Goal: Information Seeking & Learning: Learn about a topic

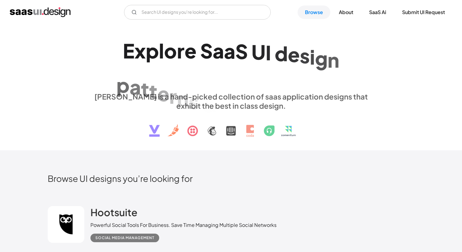
scroll to position [3606, 0]
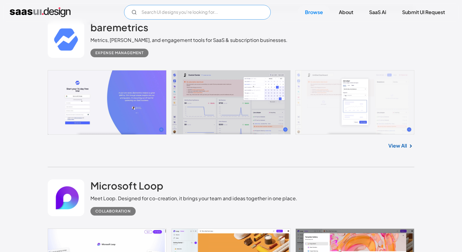
click at [225, 11] on input "Email Form" at bounding box center [197, 12] width 147 height 15
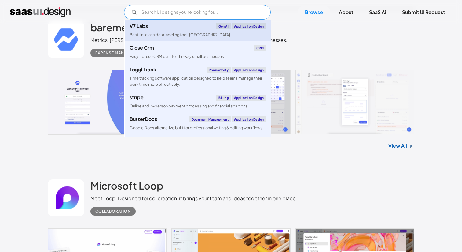
click at [211, 33] on link "V7 Labs Gen AI Application Design Best-in-class data labeling tool. [GEOGRAPHIC…" at bounding box center [198, 31] width 146 height 22
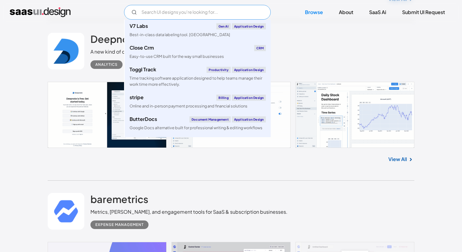
scroll to position [3293, 0]
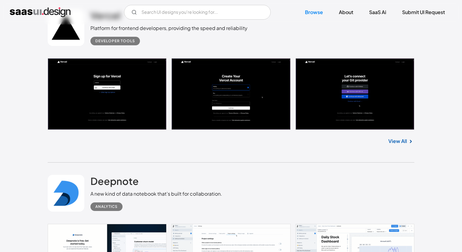
click at [106, 141] on div "View All" at bounding box center [231, 140] width 367 height 20
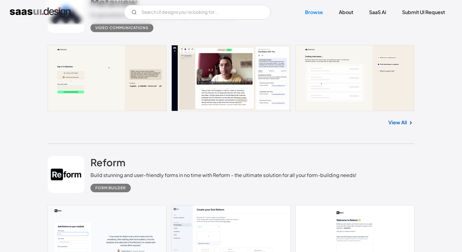
scroll to position [705, 0]
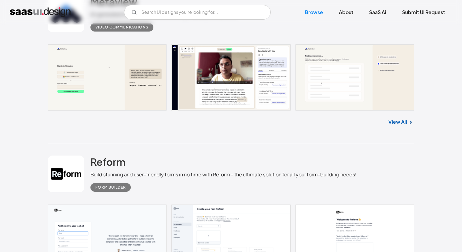
click at [232, 79] on link at bounding box center [231, 77] width 367 height 66
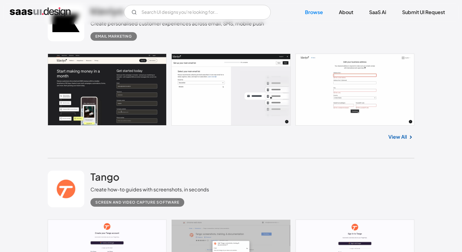
scroll to position [1003, 0]
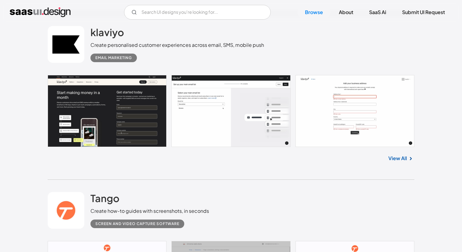
click at [393, 160] on link "View All" at bounding box center [397, 157] width 19 height 7
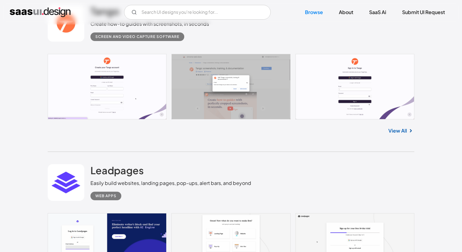
scroll to position [1158, 0]
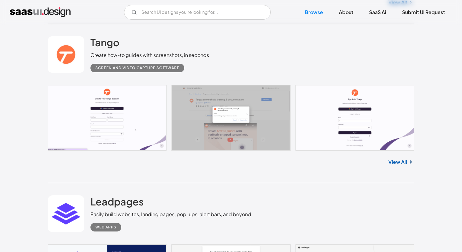
click at [404, 160] on link "View All" at bounding box center [397, 161] width 19 height 7
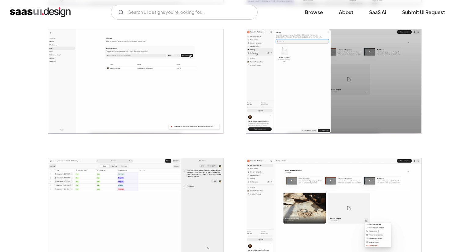
scroll to position [835, 0]
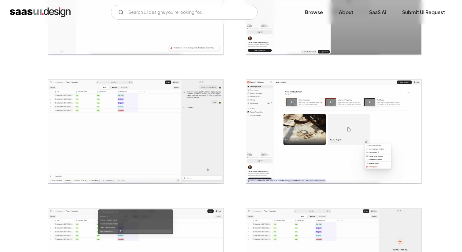
click at [189, 109] on img "open lightbox" at bounding box center [135, 131] width 175 height 104
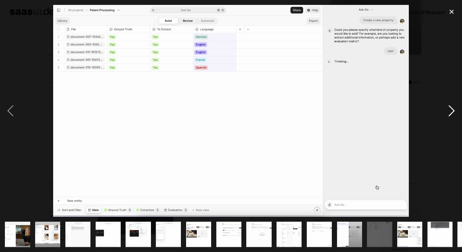
click at [453, 115] on div "next image" at bounding box center [451, 110] width 21 height 211
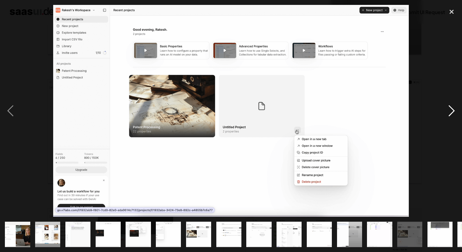
click at [453, 115] on div "next image" at bounding box center [451, 110] width 21 height 211
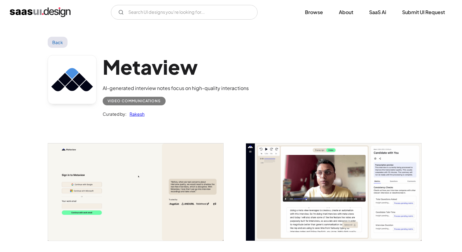
click at [312, 196] on img "open lightbox" at bounding box center [333, 191] width 175 height 97
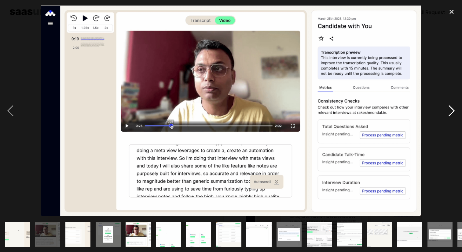
click at [456, 109] on div "next image" at bounding box center [451, 110] width 21 height 211
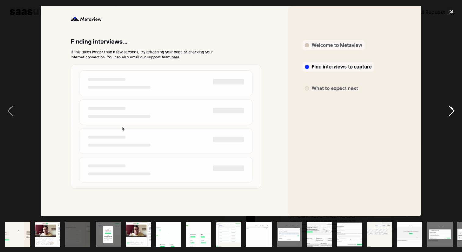
click at [456, 109] on div "next image" at bounding box center [451, 110] width 21 height 211
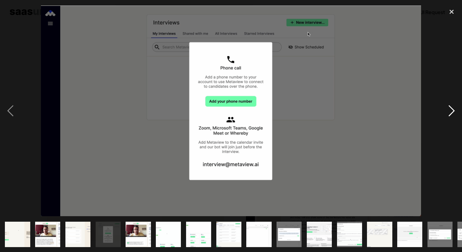
click at [456, 109] on div "next image" at bounding box center [451, 110] width 21 height 211
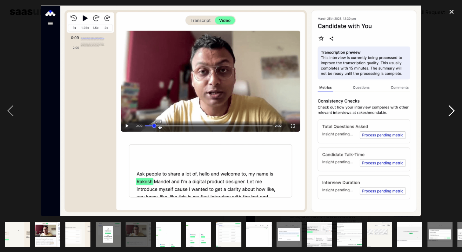
click at [456, 109] on div "next image" at bounding box center [451, 110] width 21 height 211
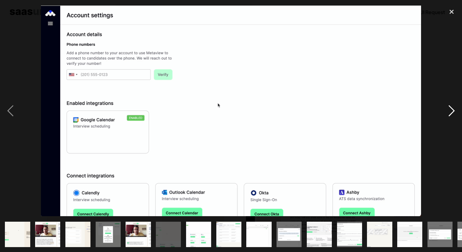
click at [456, 109] on div "next image" at bounding box center [451, 110] width 21 height 211
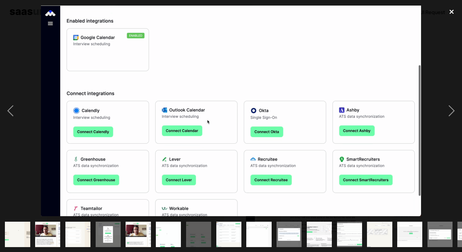
click at [453, 15] on div "close lightbox" at bounding box center [451, 11] width 21 height 13
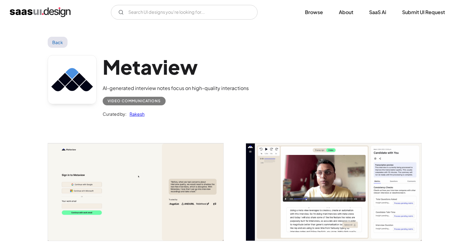
click at [54, 40] on link "Back" at bounding box center [58, 42] width 20 height 11
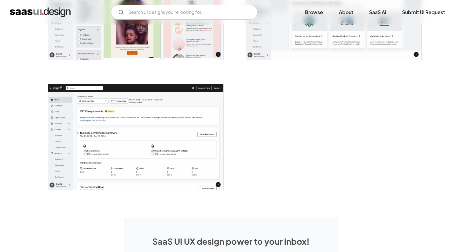
scroll to position [1668, 0]
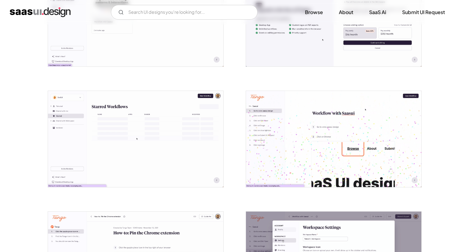
scroll to position [954, 0]
